Goal: Task Accomplishment & Management: Use online tool/utility

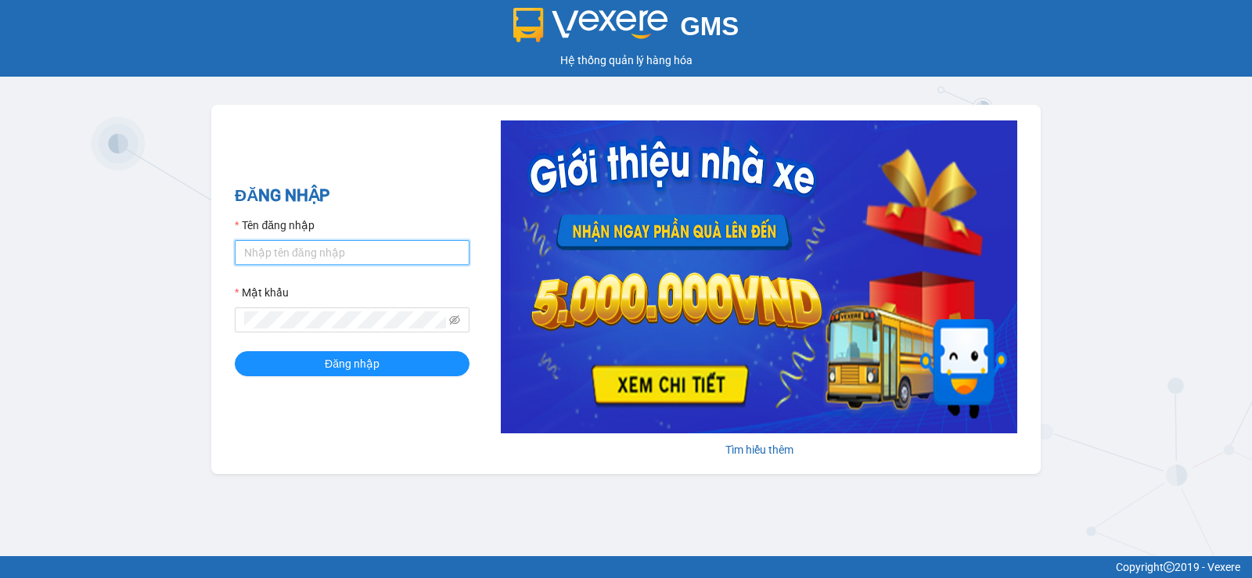
click at [397, 259] on input "Tên đăng nhập" at bounding box center [352, 252] width 235 height 25
type input "[PERSON_NAME].duyquy"
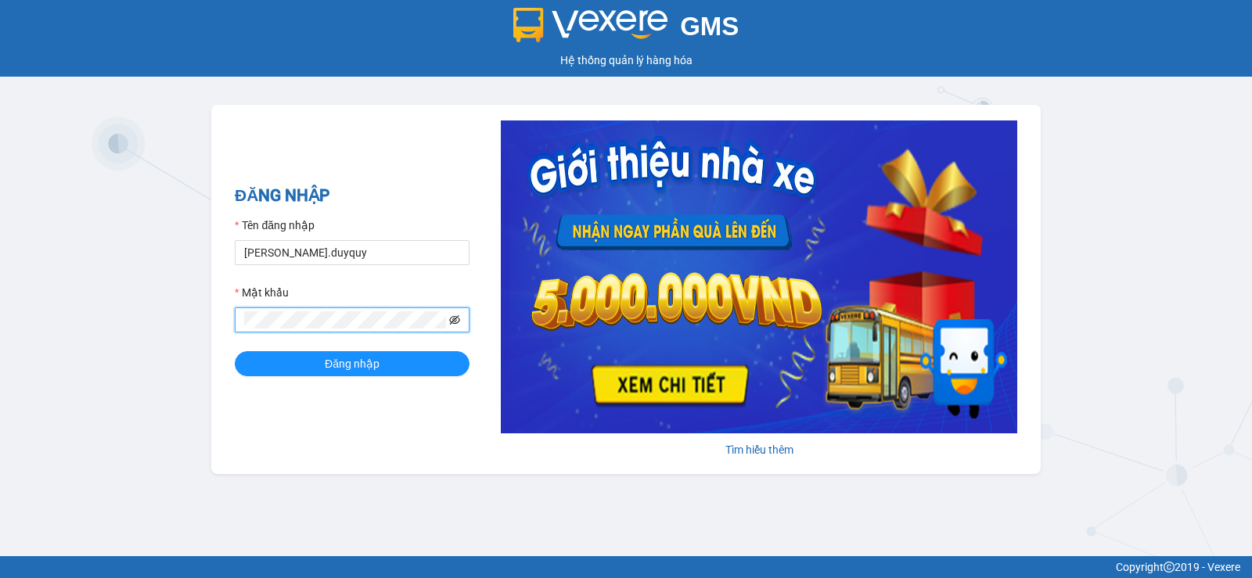
click at [452, 323] on icon "eye-invisible" at bounding box center [454, 319] width 11 height 11
click at [390, 360] on button "Đăng nhập" at bounding box center [352, 363] width 235 height 25
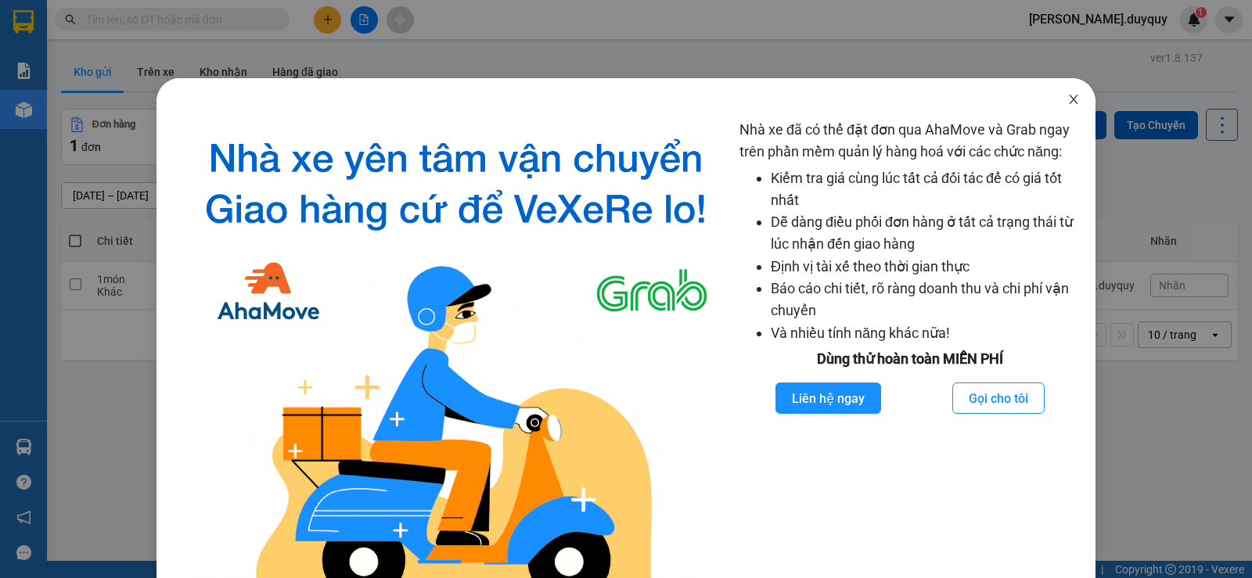
click at [1062, 91] on span "Close" at bounding box center [1073, 100] width 44 height 44
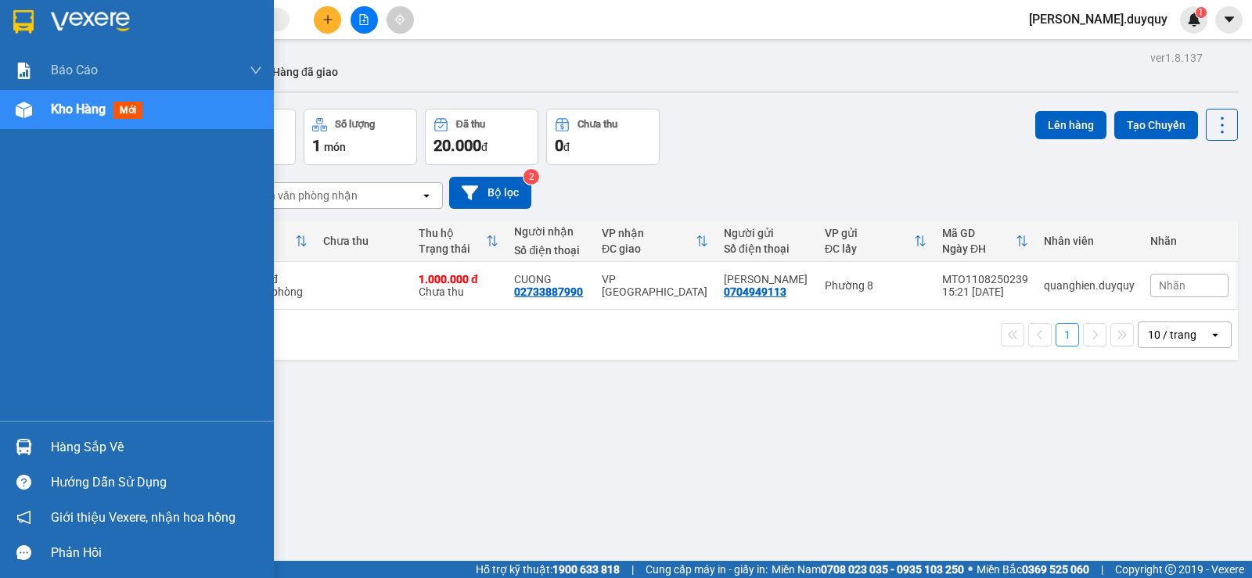
click at [21, 15] on img at bounding box center [23, 21] width 20 height 23
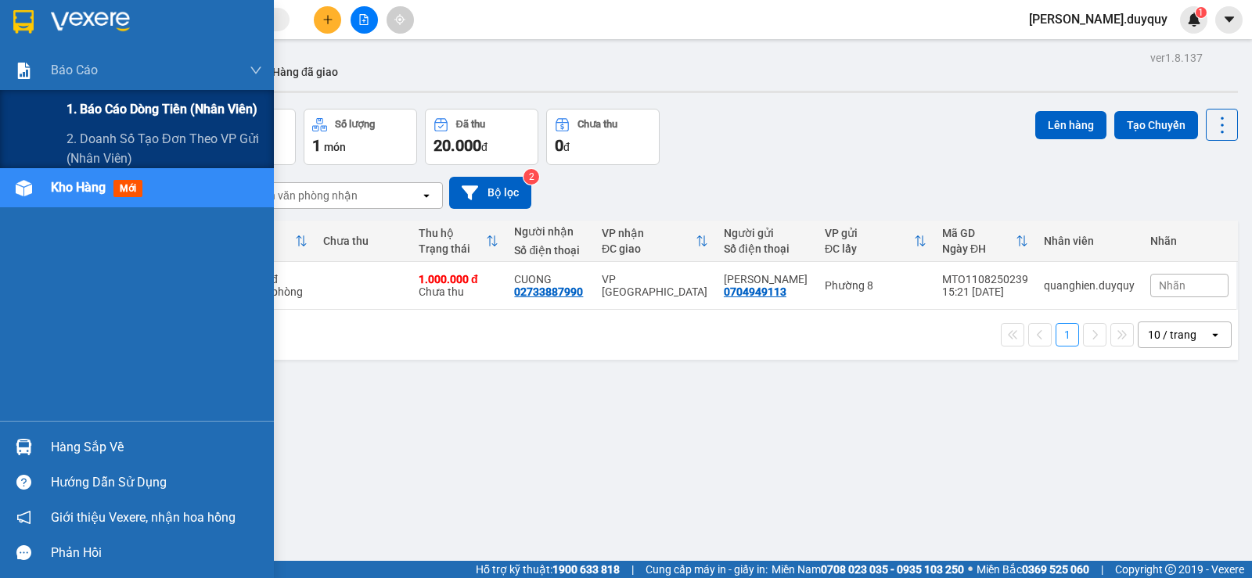
click at [124, 109] on span "1. Báo cáo dòng tiền (nhân viên)" at bounding box center [161, 109] width 191 height 20
